Goal: Communication & Community: Answer question/provide support

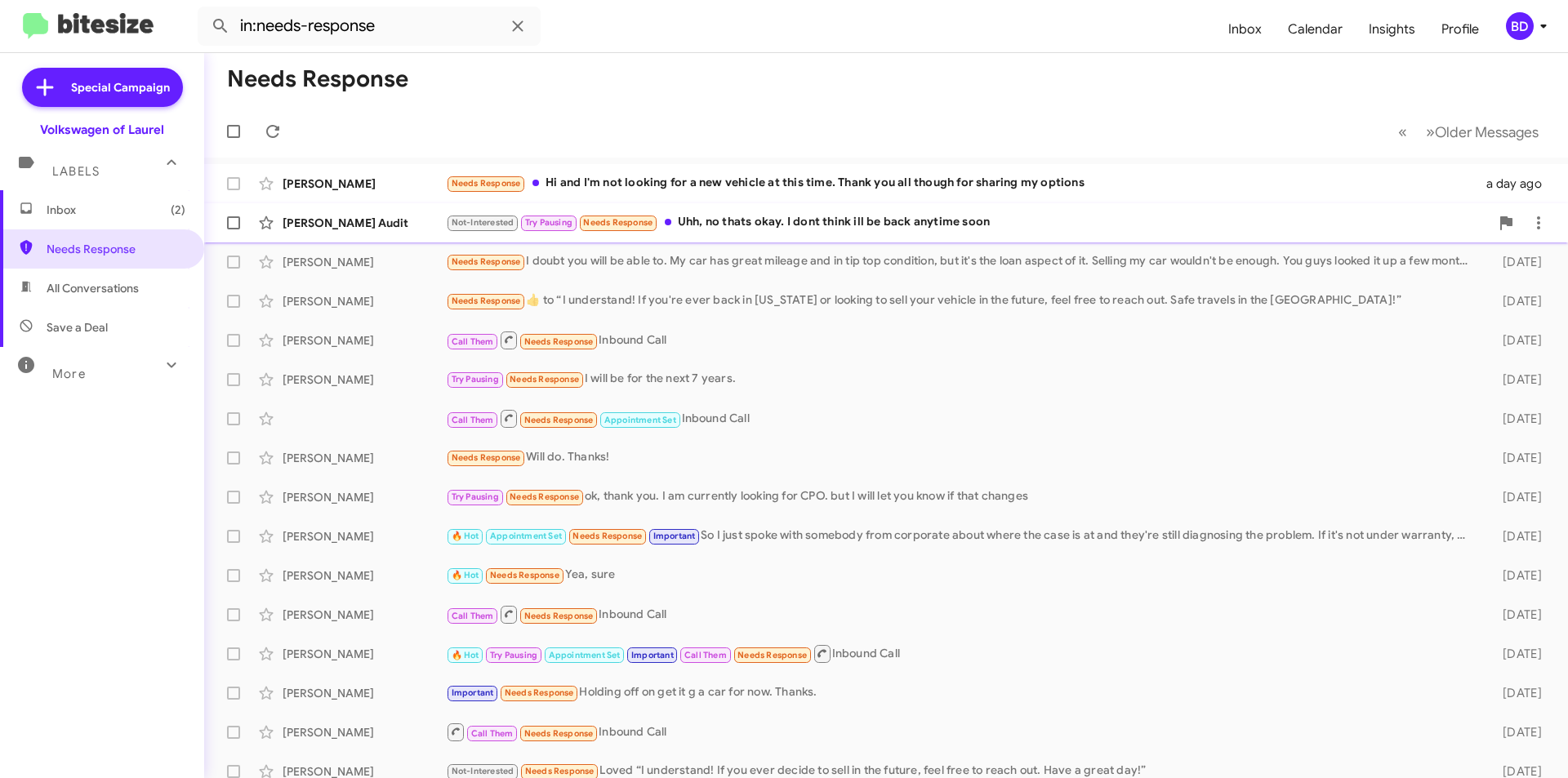
click at [740, 224] on div "Not-Interested Try Pausing Needs Response Uhh, no thats okay. I dont think ill …" at bounding box center [967, 222] width 1043 height 19
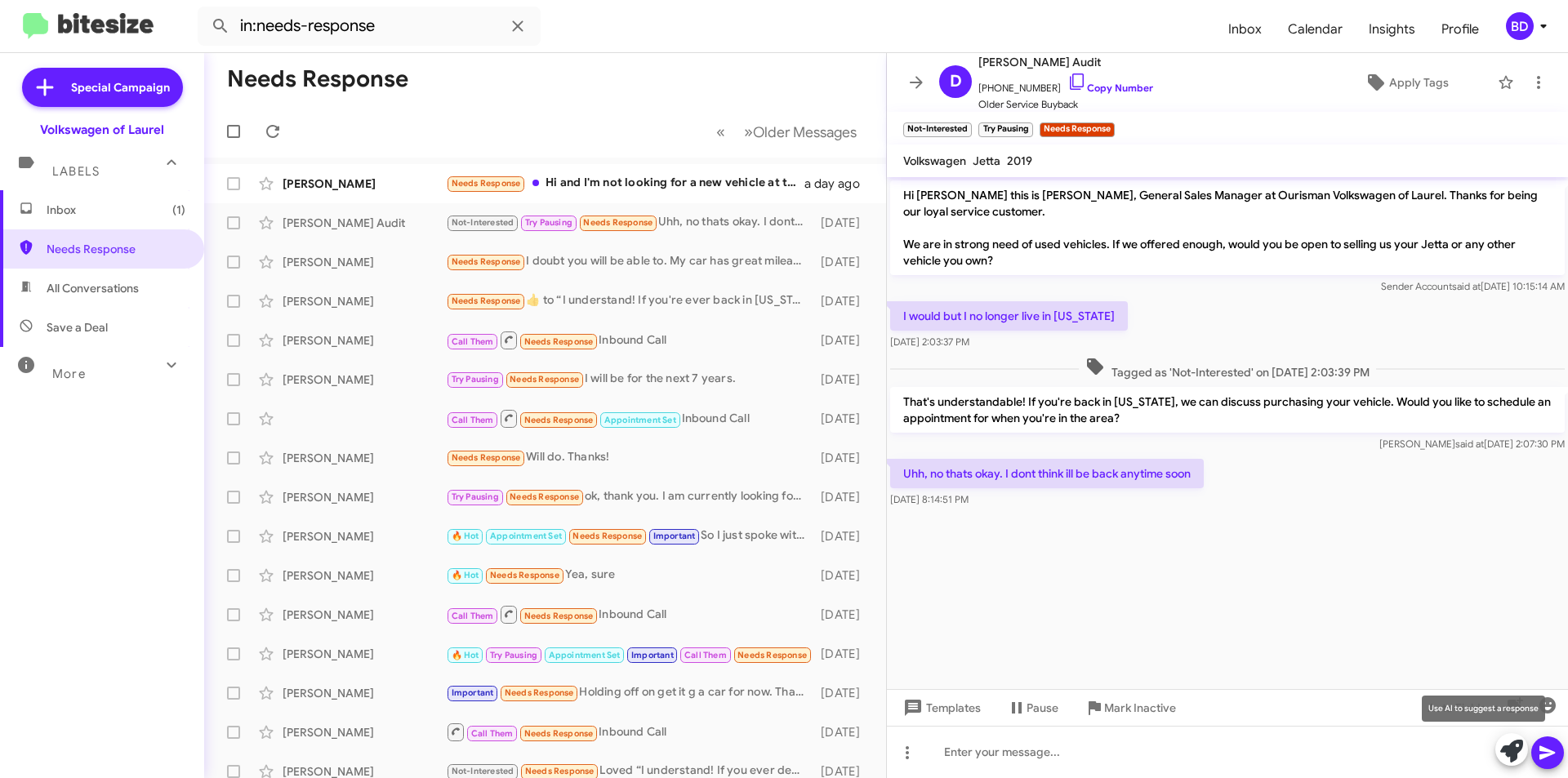
click at [1517, 754] on icon at bounding box center [1512, 751] width 23 height 23
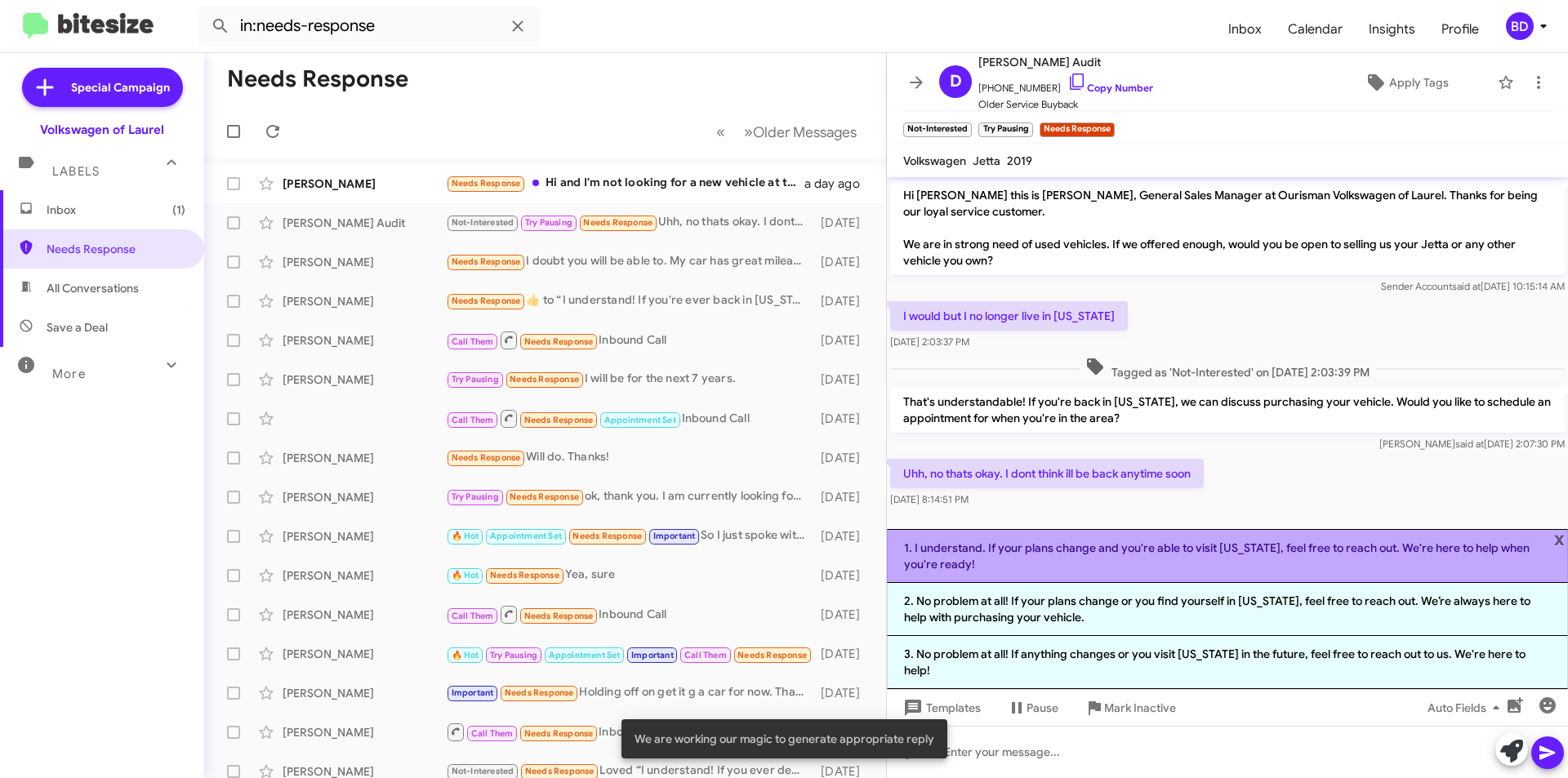
click at [1310, 583] on li "1. I understand. If your plans change and you're able to visit [US_STATE], feel…" at bounding box center [1227, 556] width 681 height 54
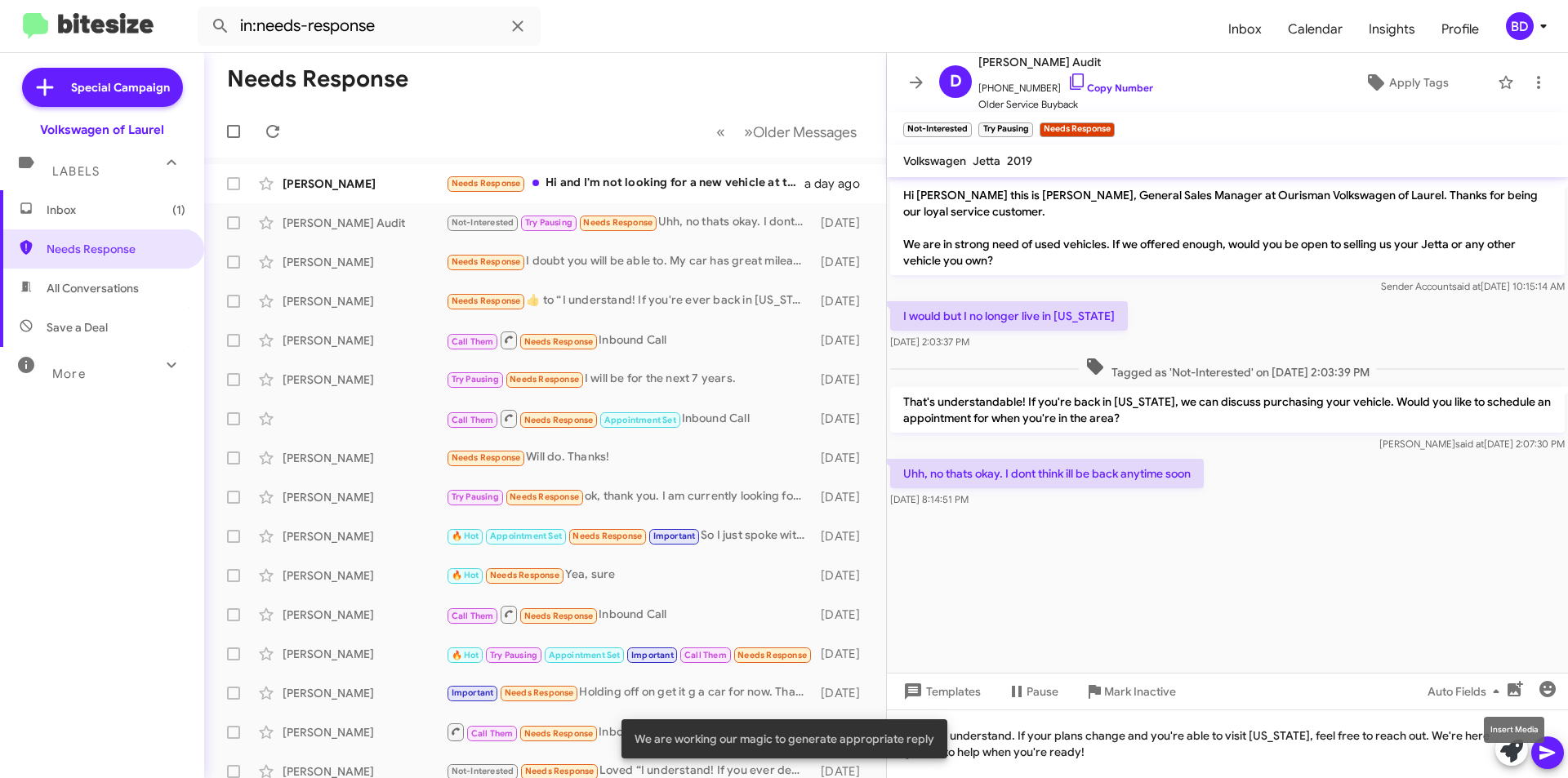
click at [1538, 753] on mat-tooltip-component "Insert Media" at bounding box center [1514, 730] width 83 height 49
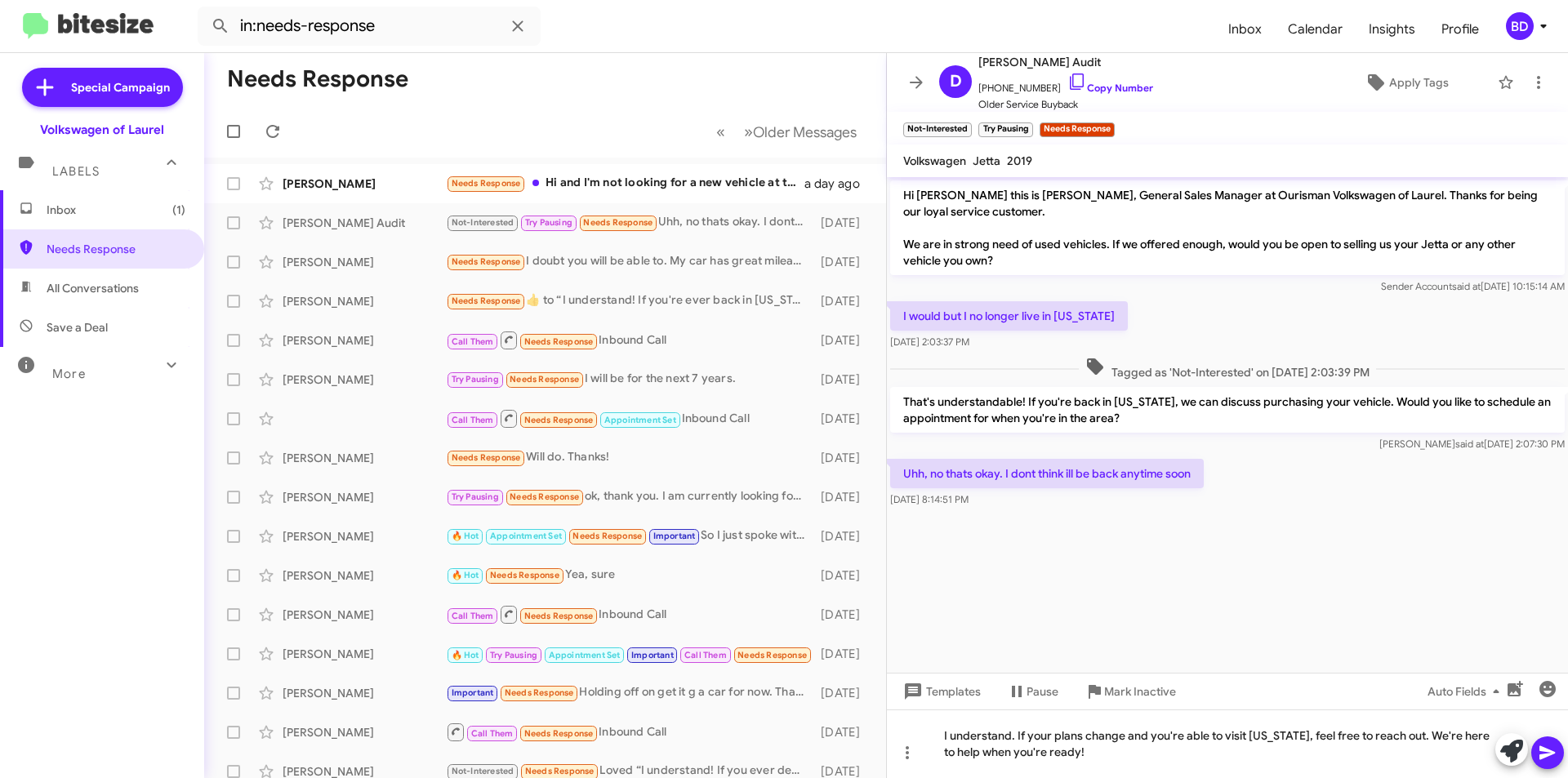
click at [1538, 749] on icon at bounding box center [1547, 753] width 16 height 14
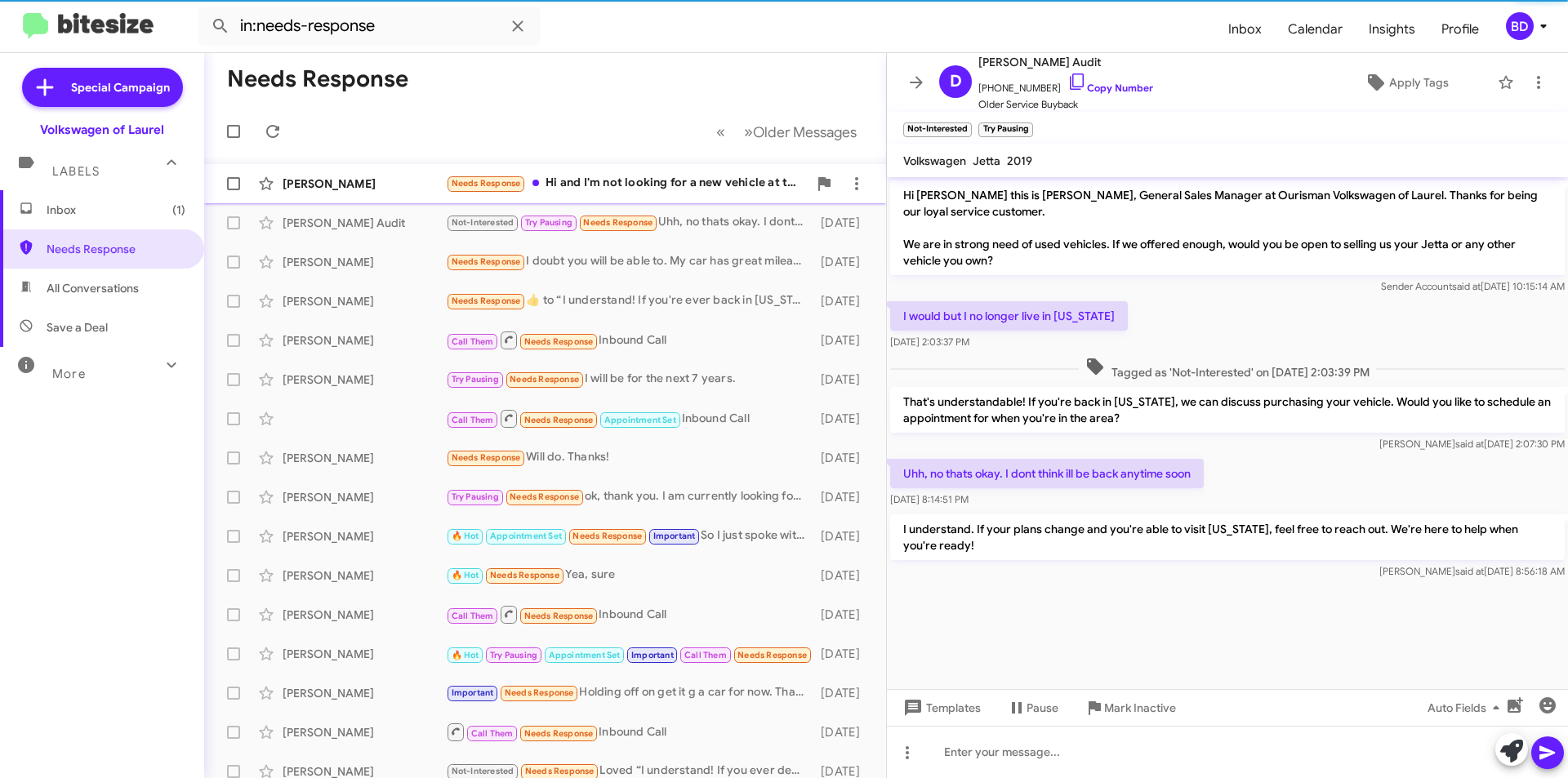
click at [607, 184] on div "Needs Response Hi and I'm not looking for a new vehicle at this time. Thank you…" at bounding box center [626, 183] width 361 height 19
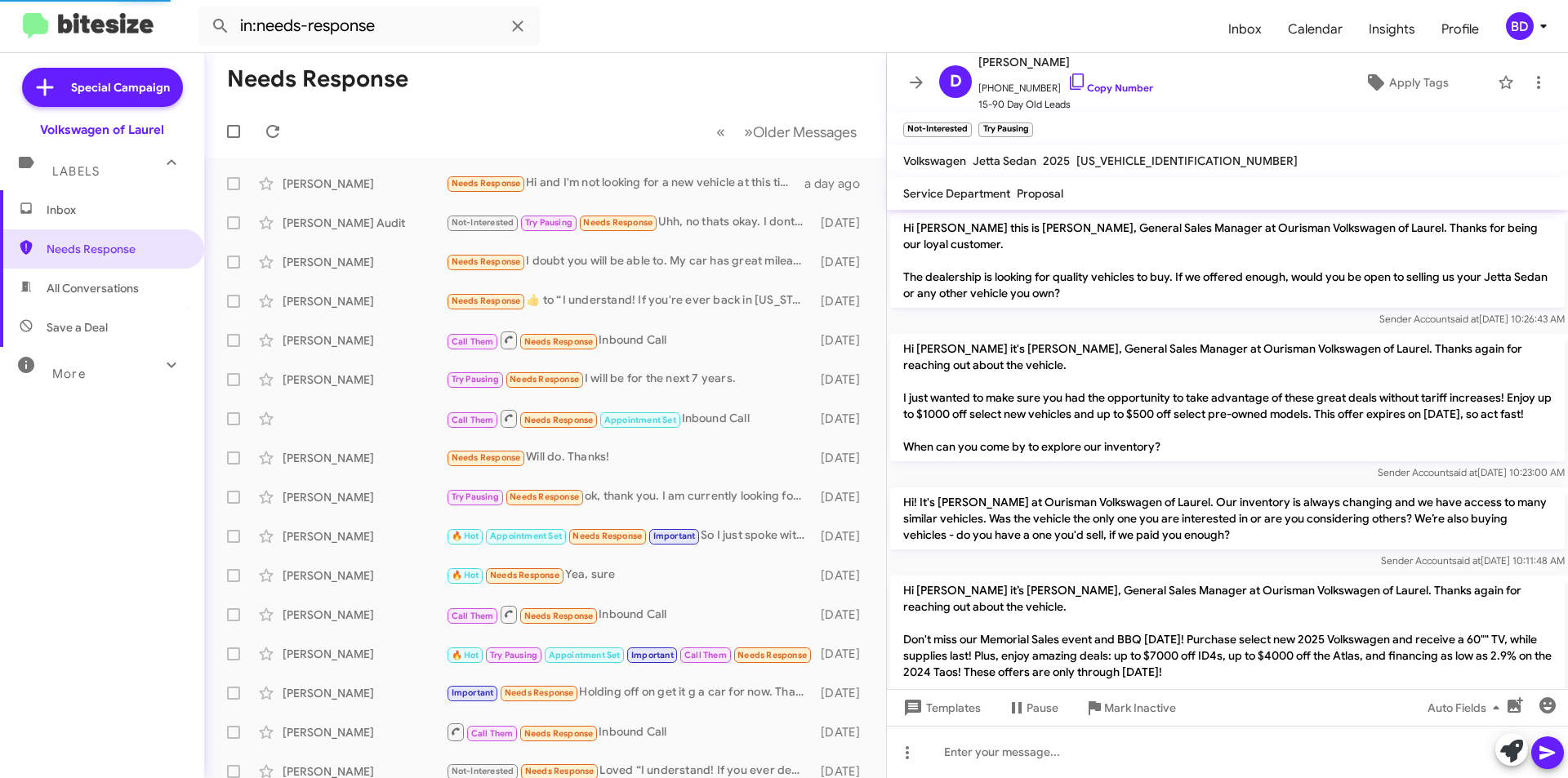
scroll to position [803, 0]
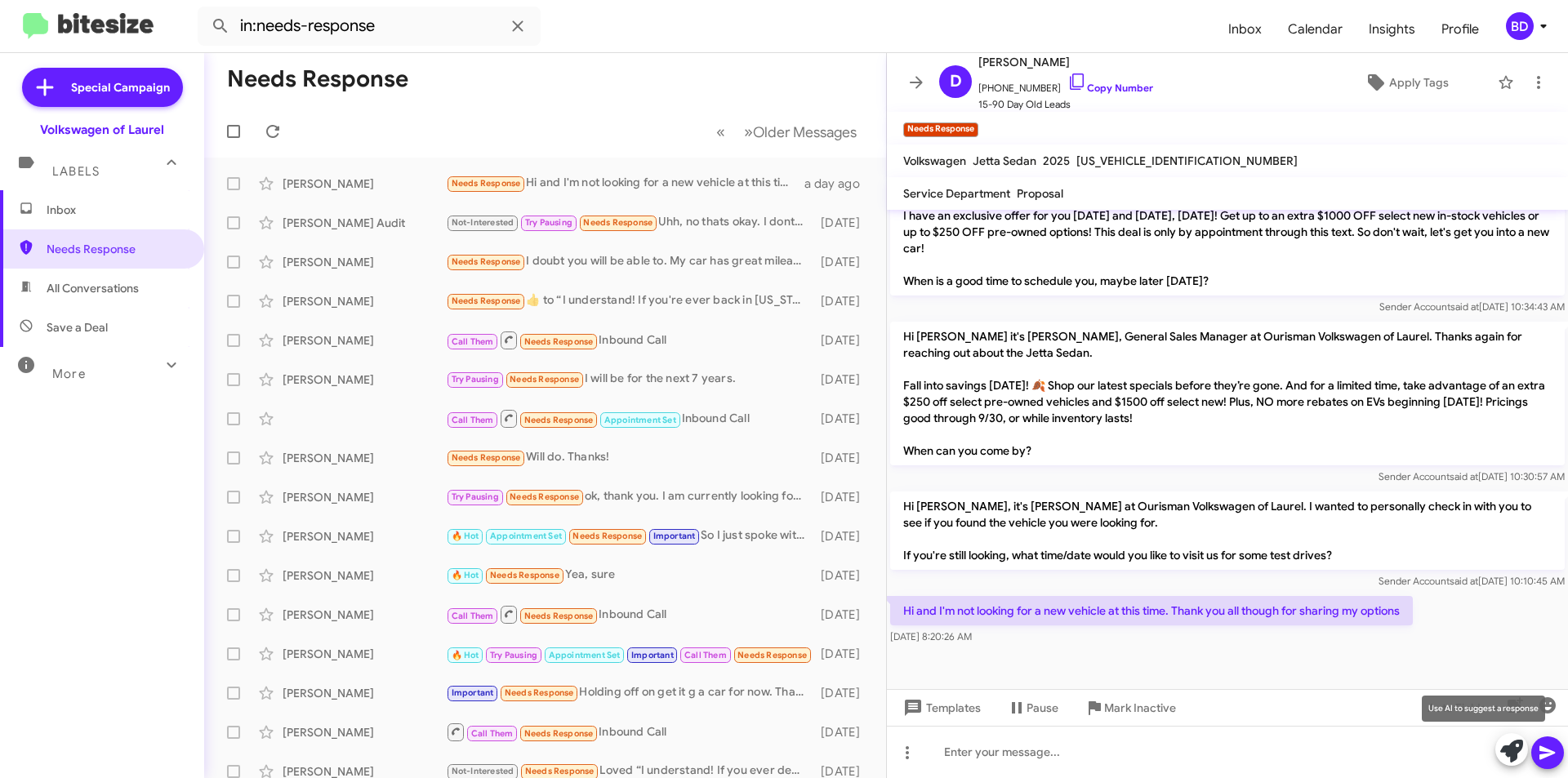
click at [1496, 752] on button at bounding box center [1512, 749] width 33 height 33
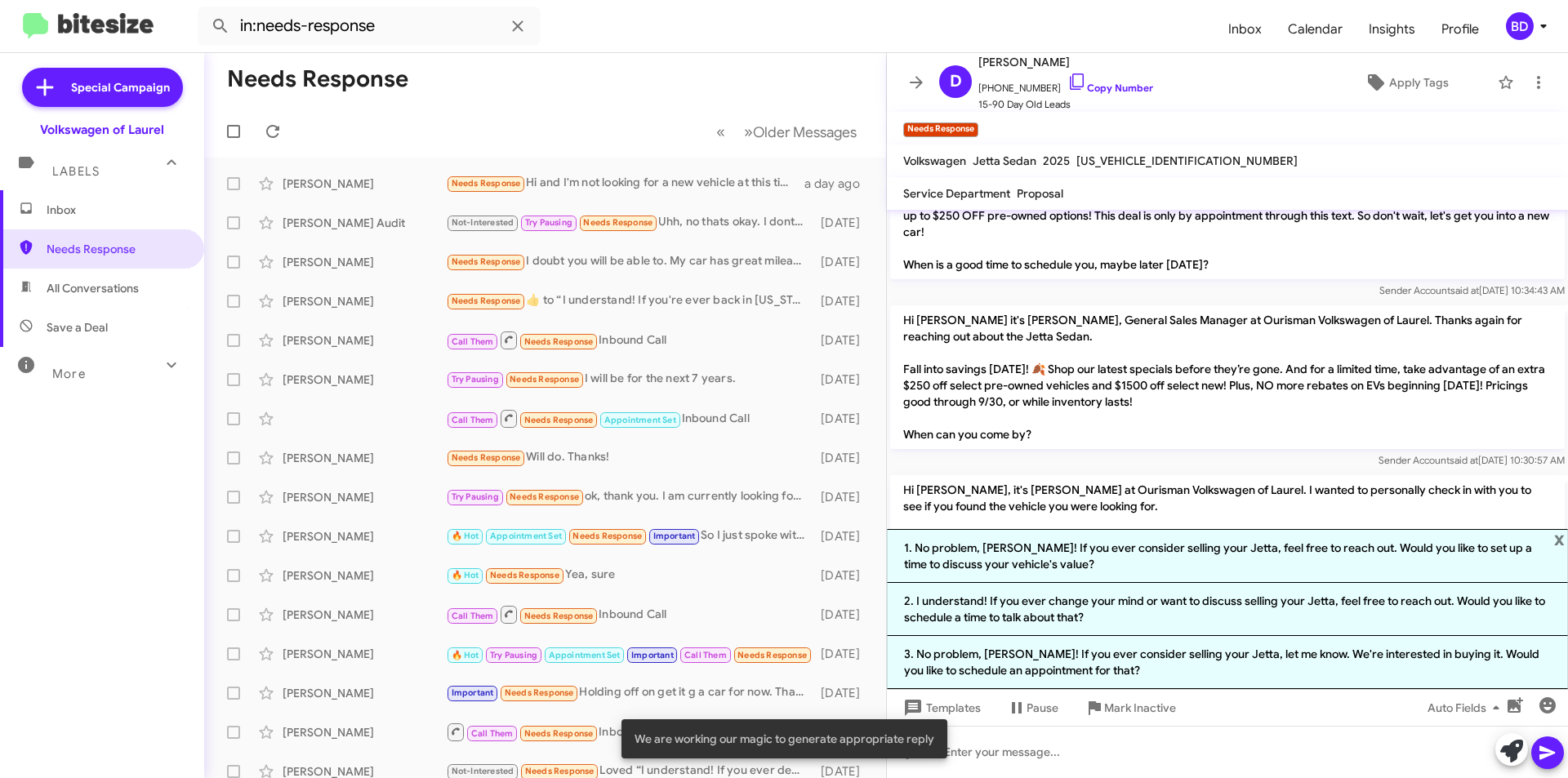
drag, startPoint x: 1063, startPoint y: 559, endPoint x: 1075, endPoint y: 560, distance: 12.0
click at [1061, 560] on li "1. No problem, [PERSON_NAME]! If you ever consider selling your Jetta, feel fre…" at bounding box center [1227, 556] width 681 height 54
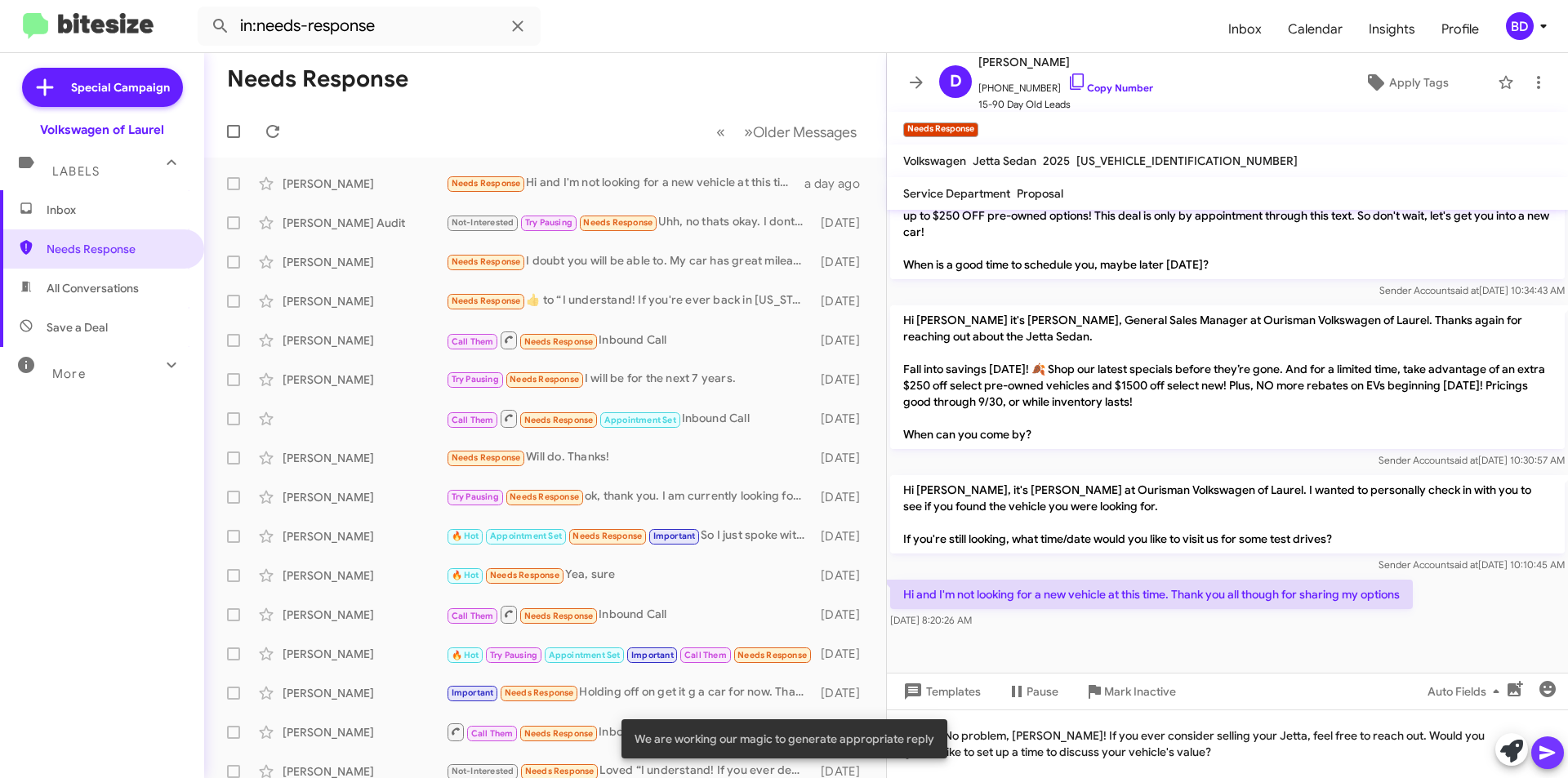
click at [1538, 754] on icon at bounding box center [1547, 753] width 16 height 14
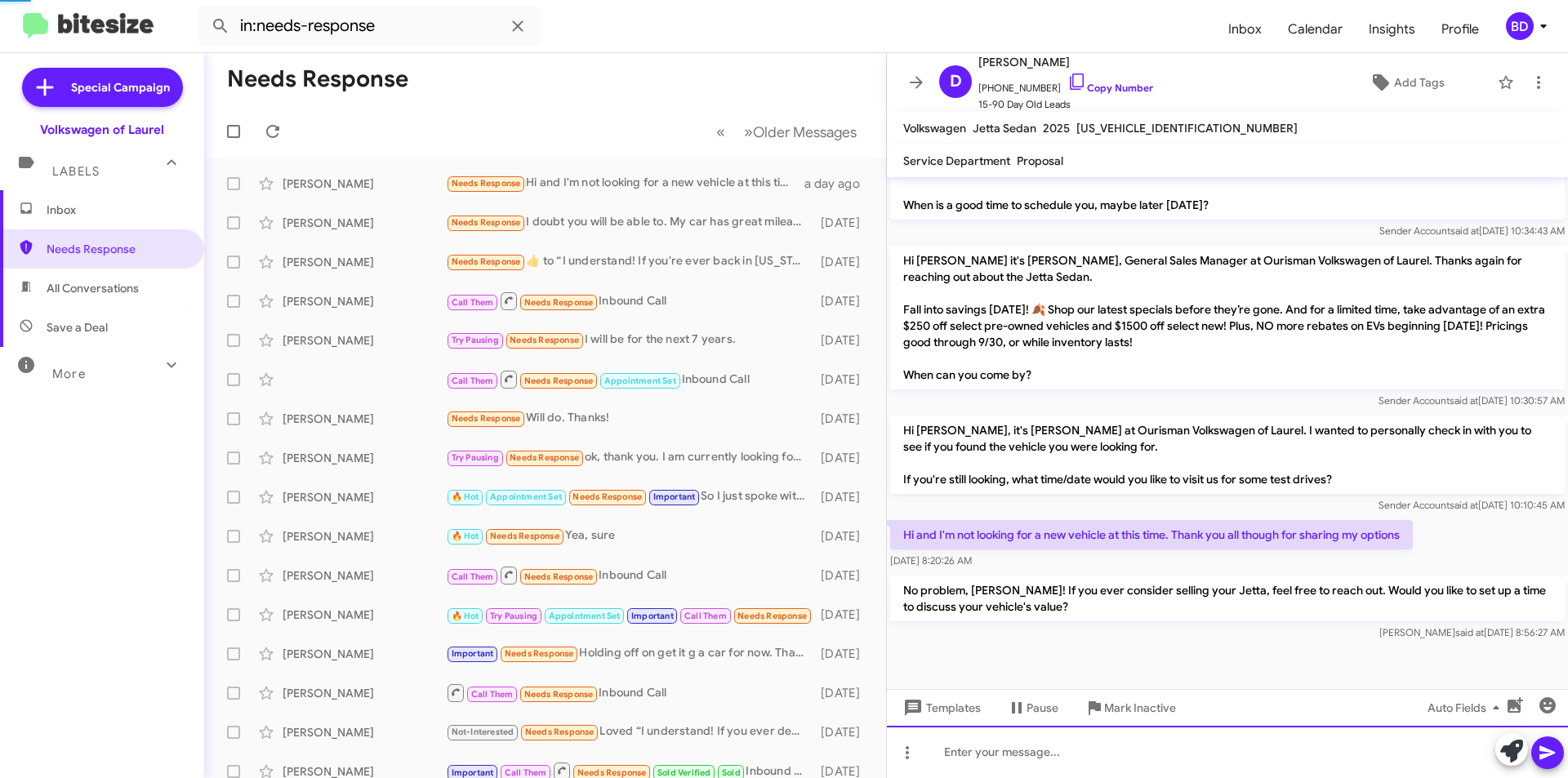
scroll to position [846, 0]
click at [74, 290] on span "All Conversations" at bounding box center [92, 288] width 92 height 16
type input "in:all-conversations"
